Goal: Find contact information: Find contact information

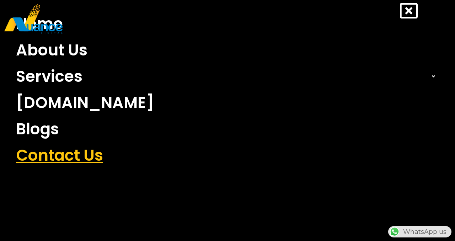
click at [80, 158] on link "Contact Us" at bounding box center [228, 155] width 434 height 26
